Goal: Information Seeking & Learning: Learn about a topic

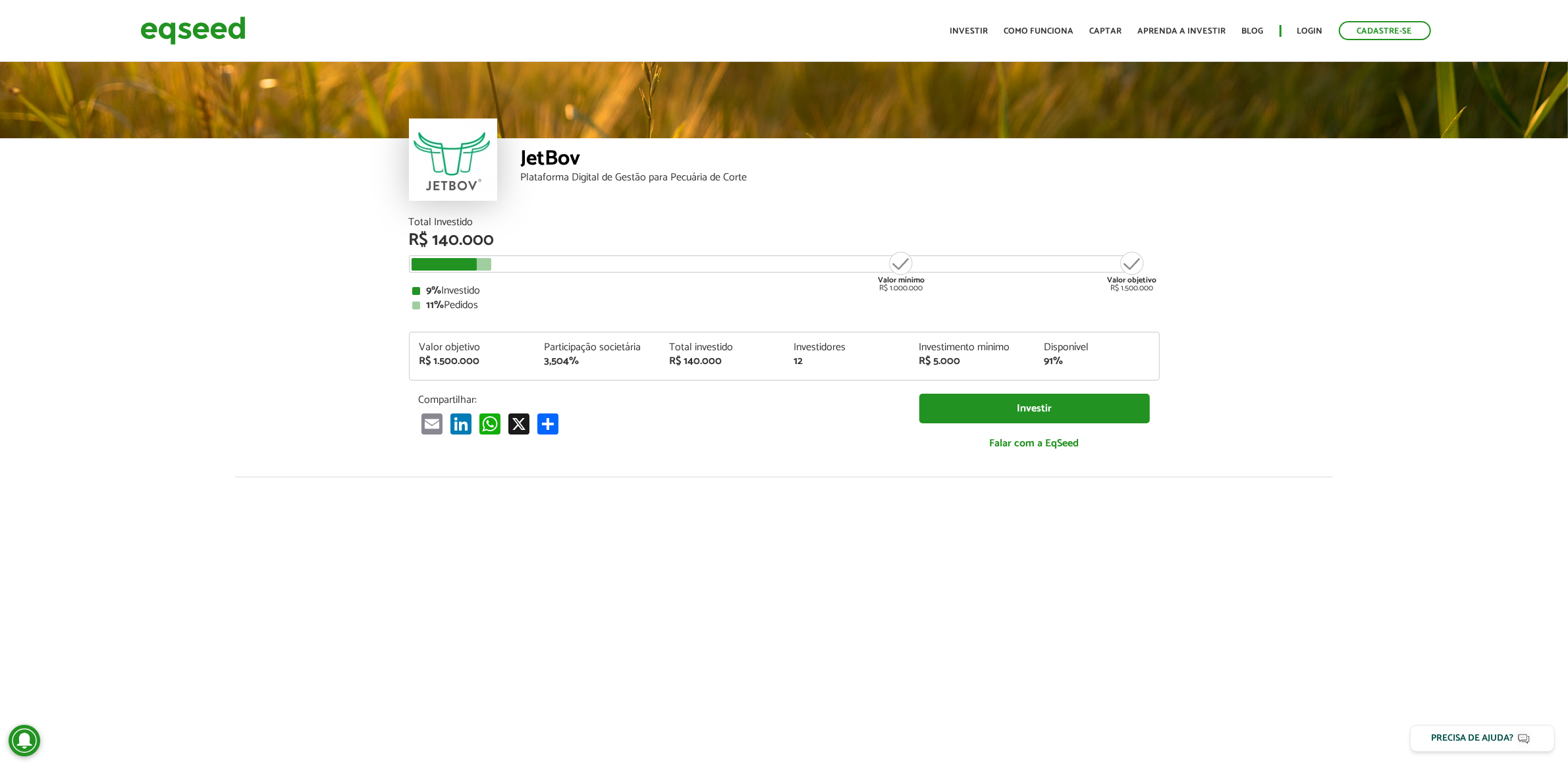
drag, startPoint x: 491, startPoint y: 261, endPoint x: 469, endPoint y: 262, distance: 22.0
click at [469, 258] on div "Valor mínimo R$ 1.000.000 Valor objetivo R$ 1.500.000" at bounding box center [774, 258] width 726 height 0
drag, startPoint x: 396, startPoint y: 243, endPoint x: 486, endPoint y: 243, distance: 90.0
click at [486, 243] on article "JetBov Plataforma Digital de Gestão para Pecuária de Corte Total Investido R$ 1…" at bounding box center [784, 492] width 1568 height 866
click at [416, 271] on div "Valor mínimo R$ 1.000.000 Valor objetivo R$ 1.500.000" at bounding box center [774, 264] width 731 height 17
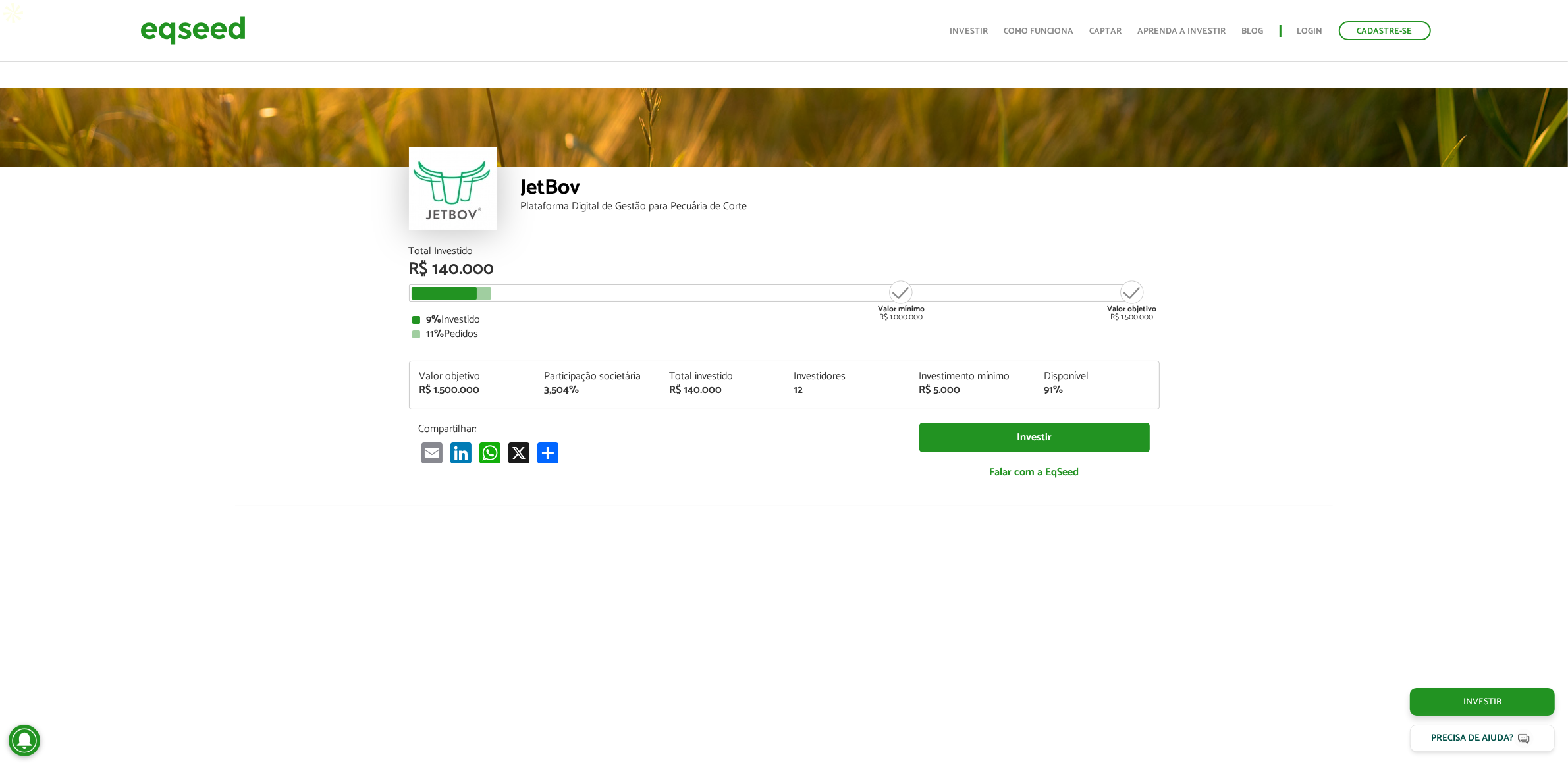
scroll to position [1706, 0]
drag, startPoint x: 667, startPoint y: 361, endPoint x: 738, endPoint y: 360, distance: 71.0
click at [738, 371] on div "Total investido R$ 140.000" at bounding box center [721, 383] width 125 height 24
click at [738, 386] on div "R$ 140.000" at bounding box center [721, 391] width 105 height 11
click at [510, 313] on div "Total Investido R$ 140.000 Valor mínimo R$ 1.000.000 Valor objetivo R$ 1.500.00…" at bounding box center [784, 370] width 751 height 246
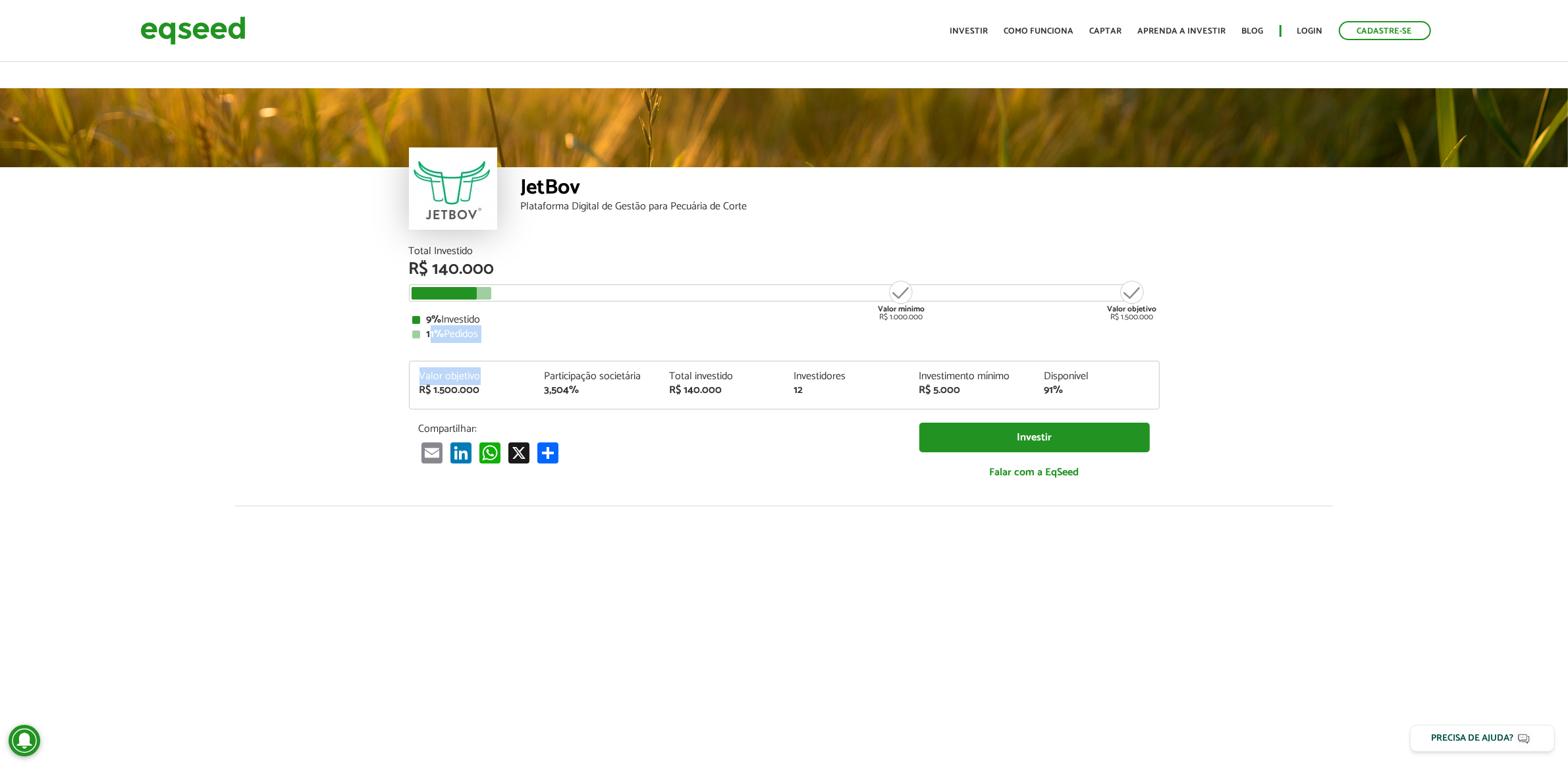
click at [435, 314] on div "Total Investido R$ 140.000 Valor mínimo R$ 1.000.000 Valor objetivo R$ 1.500.00…" at bounding box center [784, 370] width 751 height 246
drag, startPoint x: 423, startPoint y: 309, endPoint x: 495, endPoint y: 297, distance: 73.0
click at [495, 314] on div "9% Investido 11% Pedidos" at bounding box center [784, 327] width 744 height 25
